Goal: Communication & Community: Ask a question

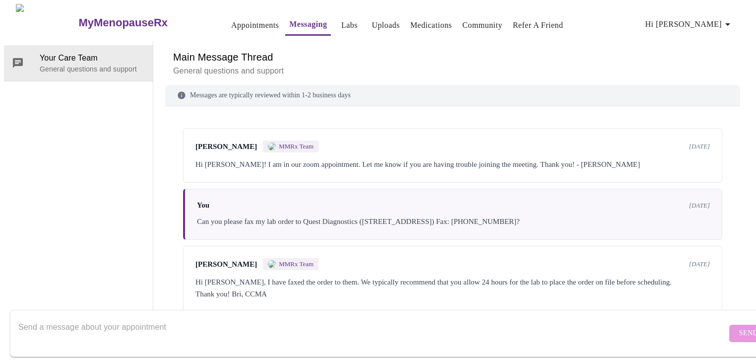
scroll to position [1107, 0]
